Goal: Task Accomplishment & Management: Manage account settings

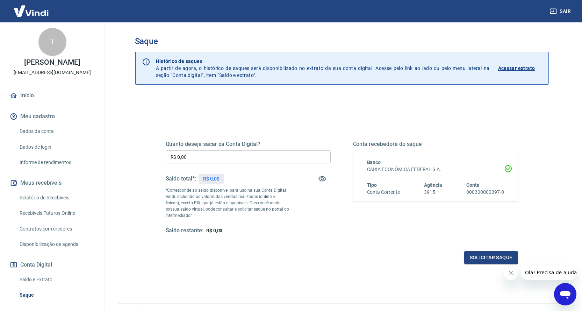
click at [510, 67] on p "Acessar extrato" at bounding box center [516, 68] width 37 height 7
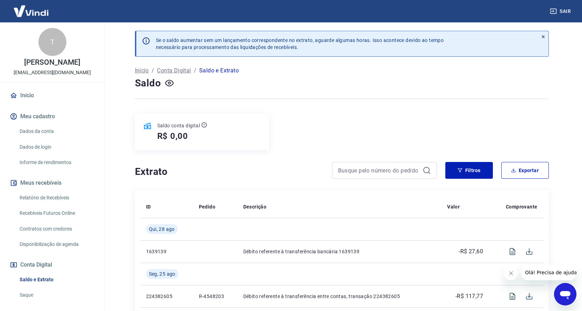
click at [177, 70] on p "Conta Digital" at bounding box center [174, 70] width 34 height 8
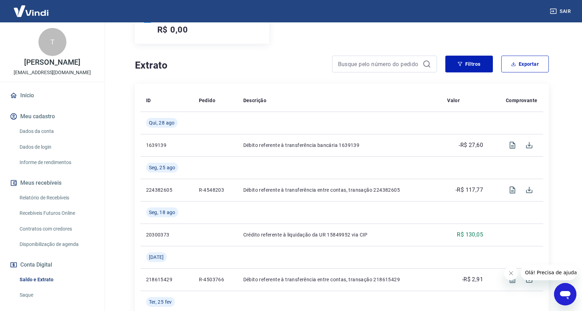
scroll to position [105, 0]
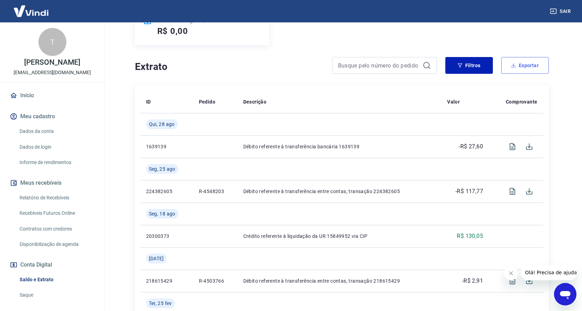
click at [527, 63] on button "Exportar" at bounding box center [525, 65] width 48 height 17
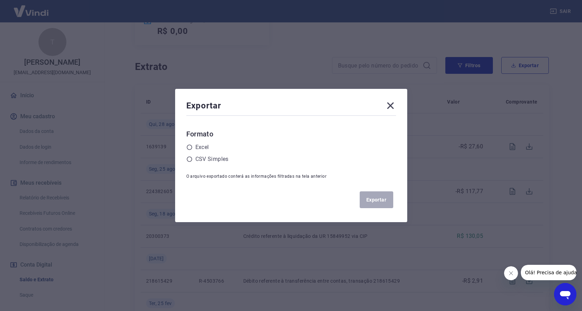
click at [394, 105] on icon at bounding box center [390, 105] width 7 height 7
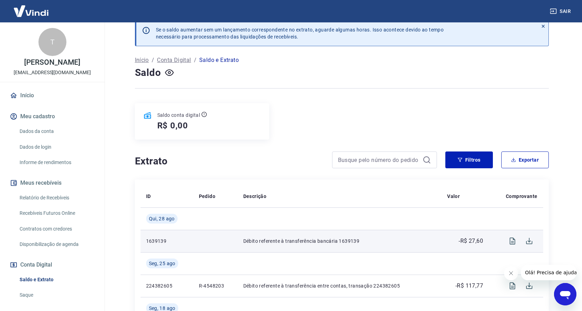
scroll to position [0, 0]
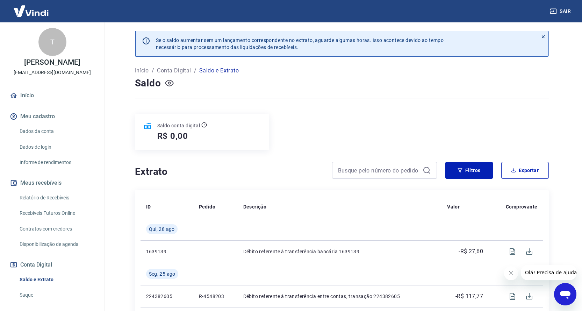
click at [168, 82] on icon "button" at bounding box center [169, 83] width 9 height 9
click at [543, 36] on icon at bounding box center [543, 36] width 5 height 5
